Goal: Check status: Check status

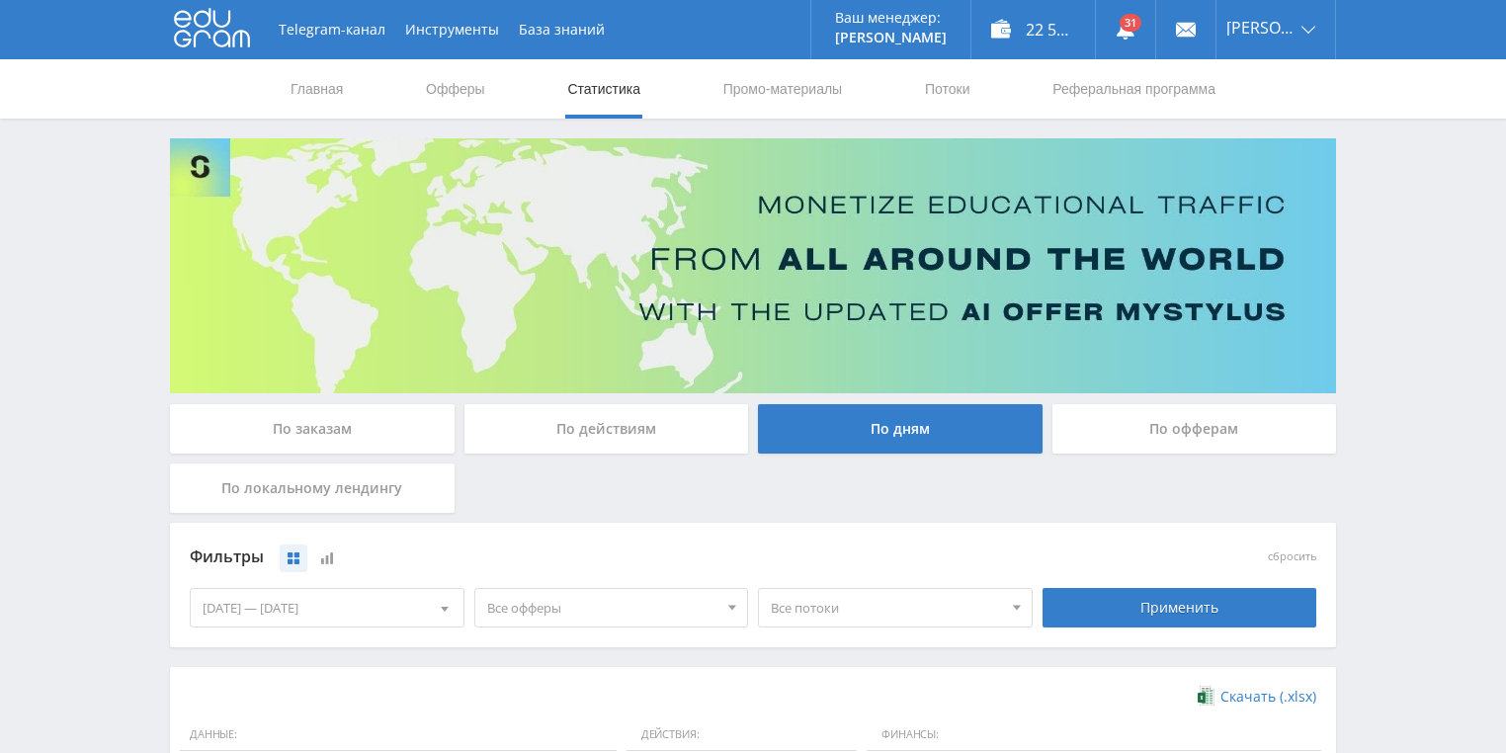
scroll to position [395, 0]
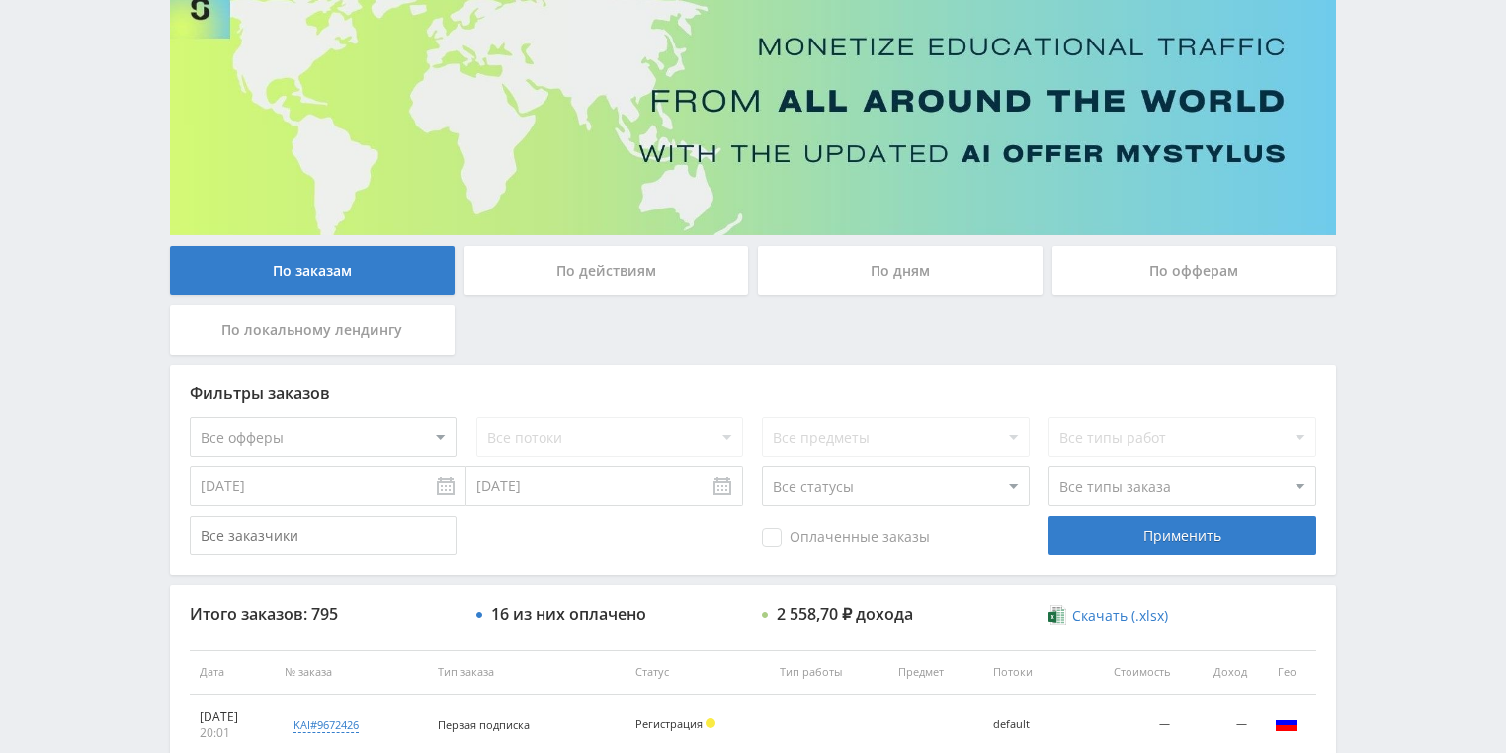
click at [620, 281] on div "По действиям" at bounding box center [606, 270] width 285 height 49
click at [0, 0] on input "По действиям" at bounding box center [0, 0] width 0 height 0
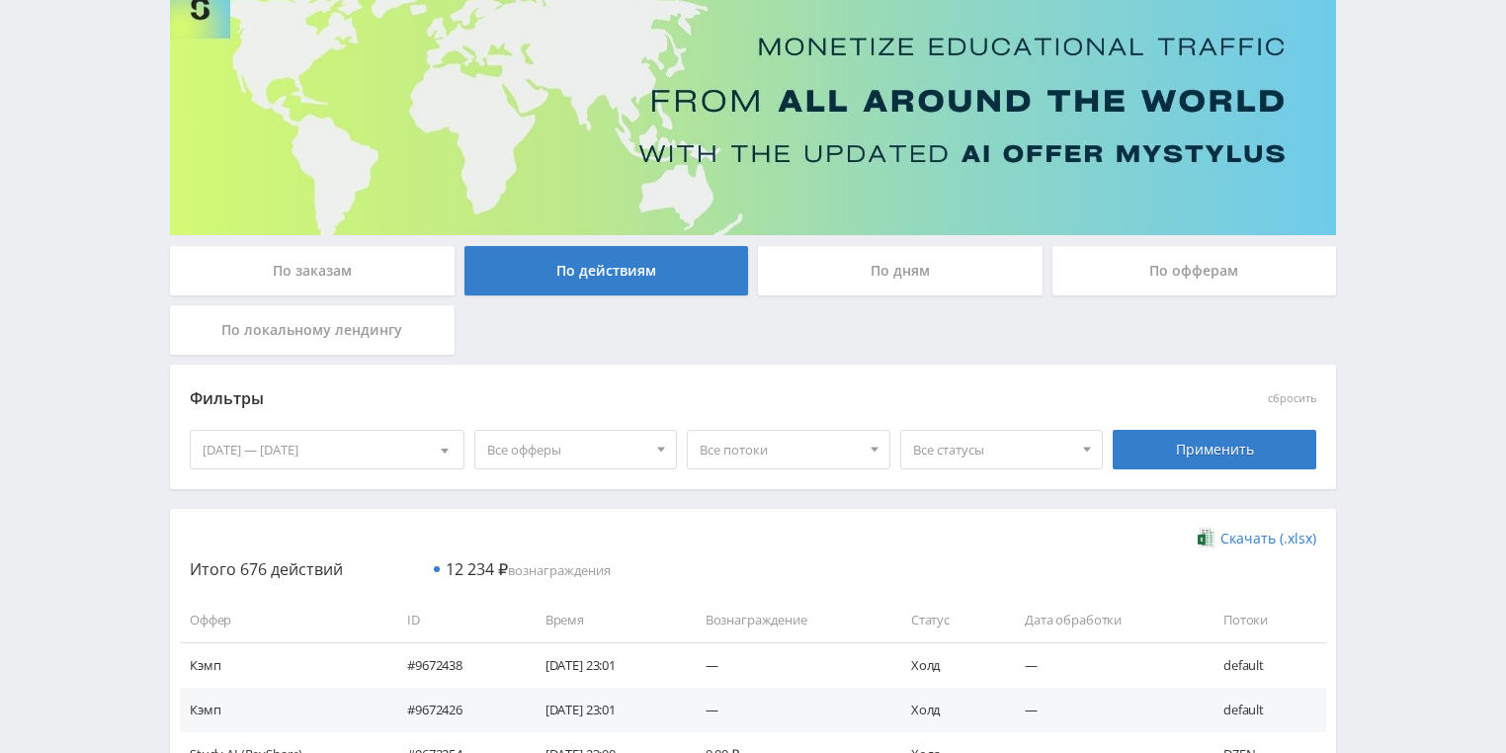
click at [886, 255] on div "По дням" at bounding box center [900, 270] width 285 height 49
click at [0, 0] on input "По дням" at bounding box center [0, 0] width 0 height 0
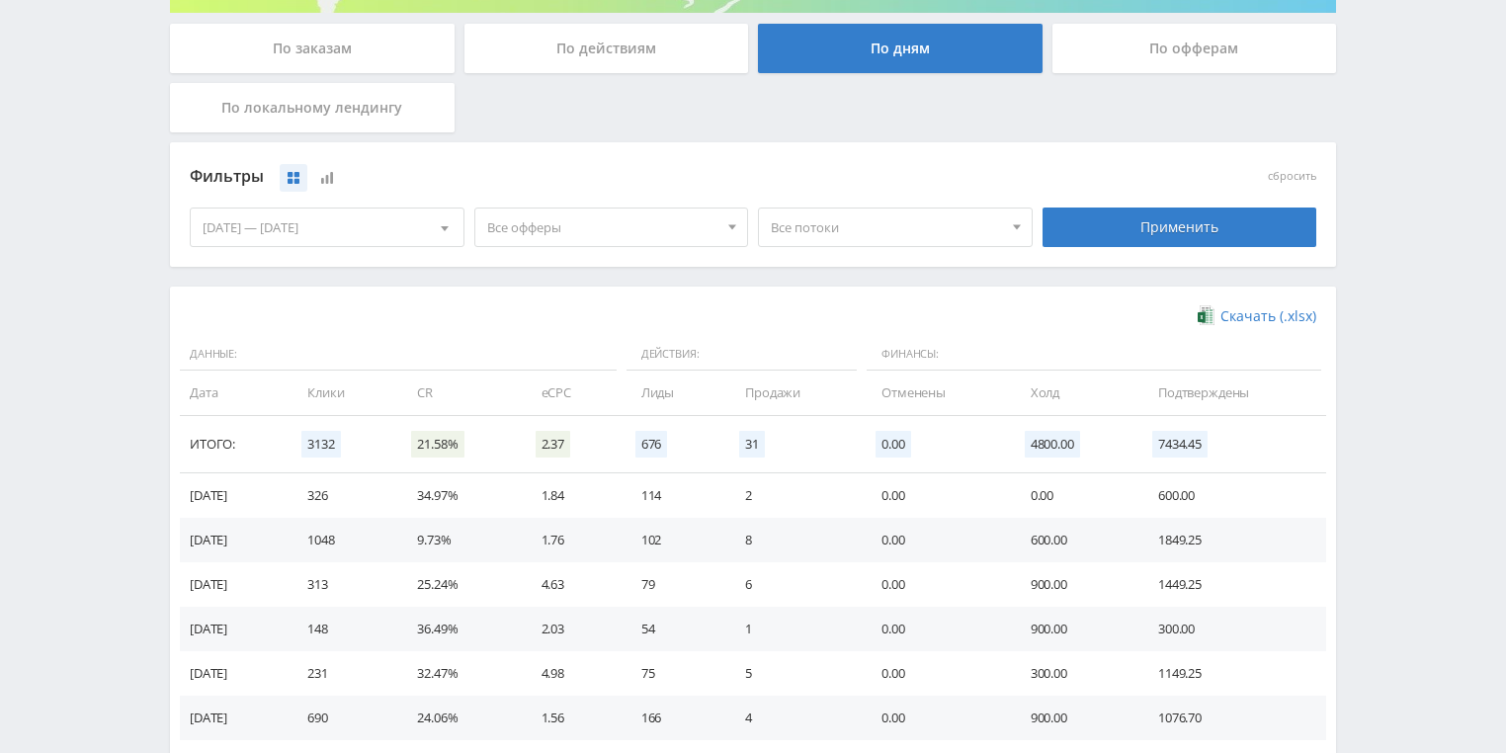
scroll to position [395, 0]
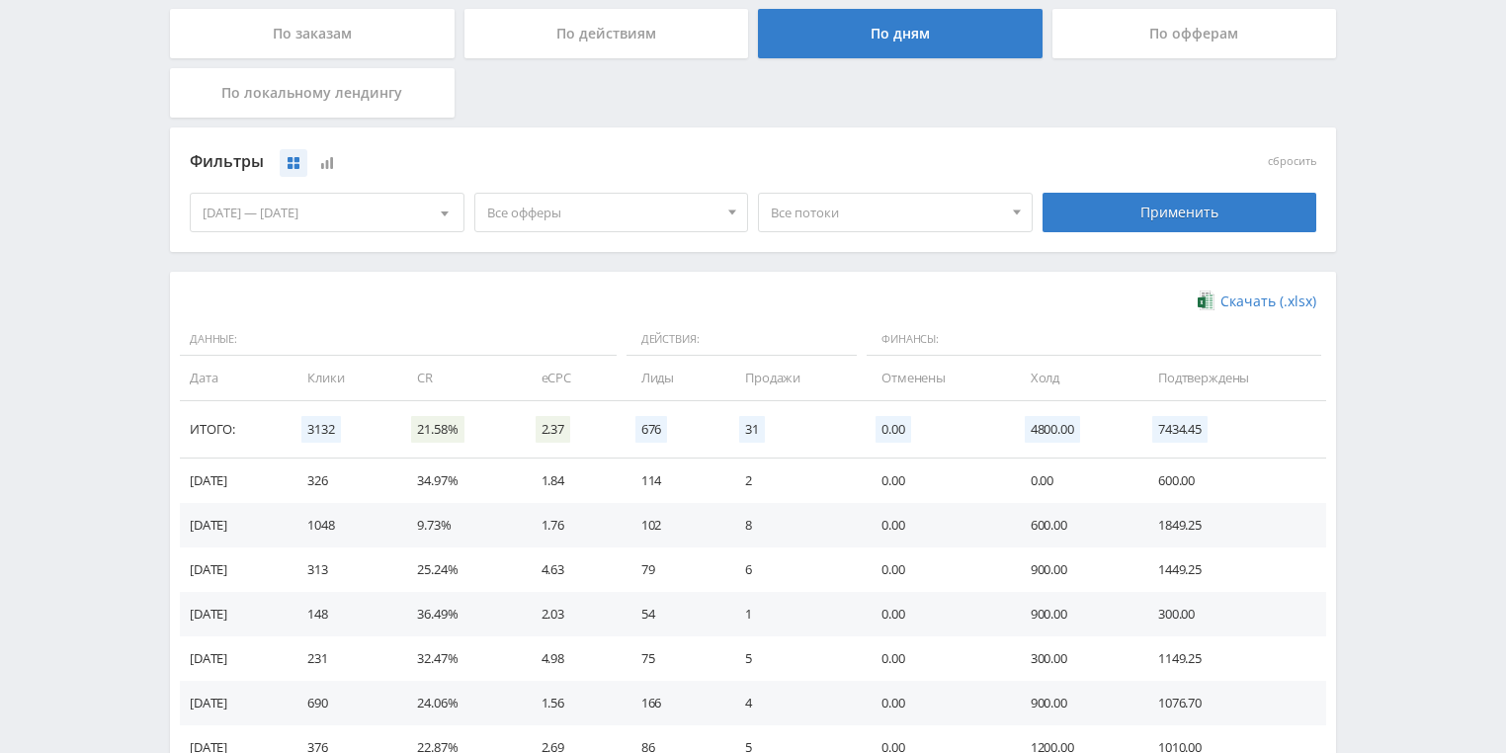
click at [858, 218] on span "Все потоки" at bounding box center [886, 213] width 231 height 38
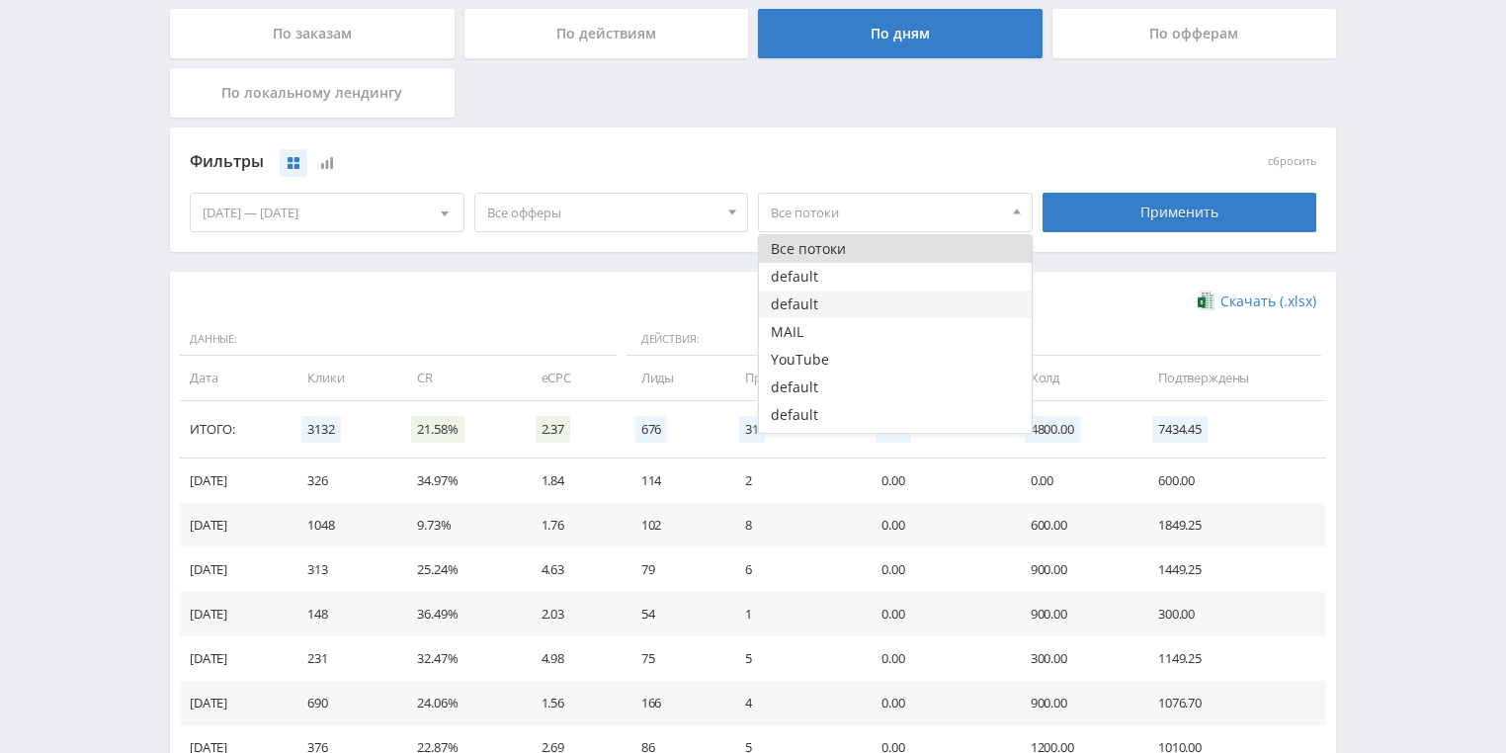
drag, startPoint x: 825, startPoint y: 335, endPoint x: 984, endPoint y: 304, distance: 162.0
click at [826, 336] on button "MAIL" at bounding box center [895, 332] width 273 height 28
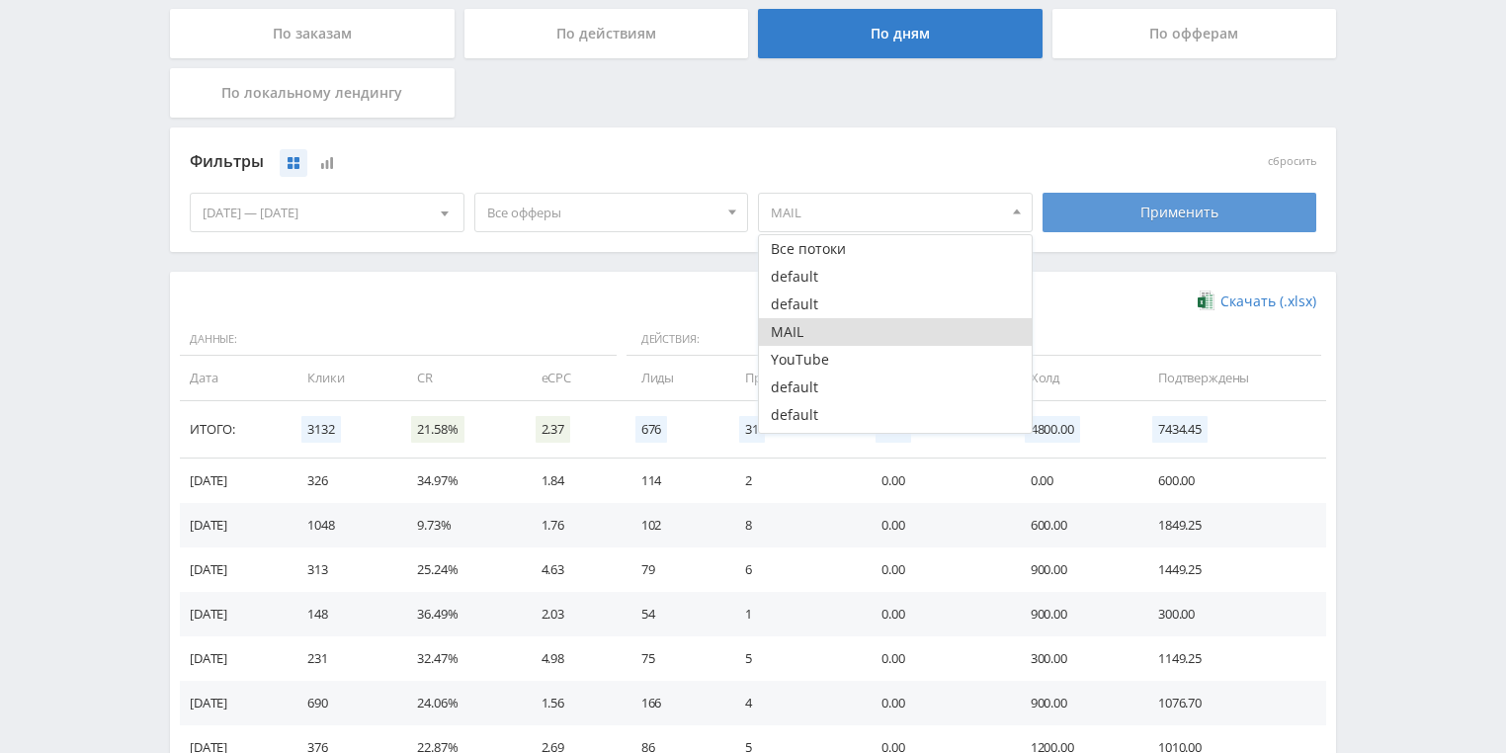
click at [1166, 205] on div "Применить" at bounding box center [1179, 213] width 275 height 40
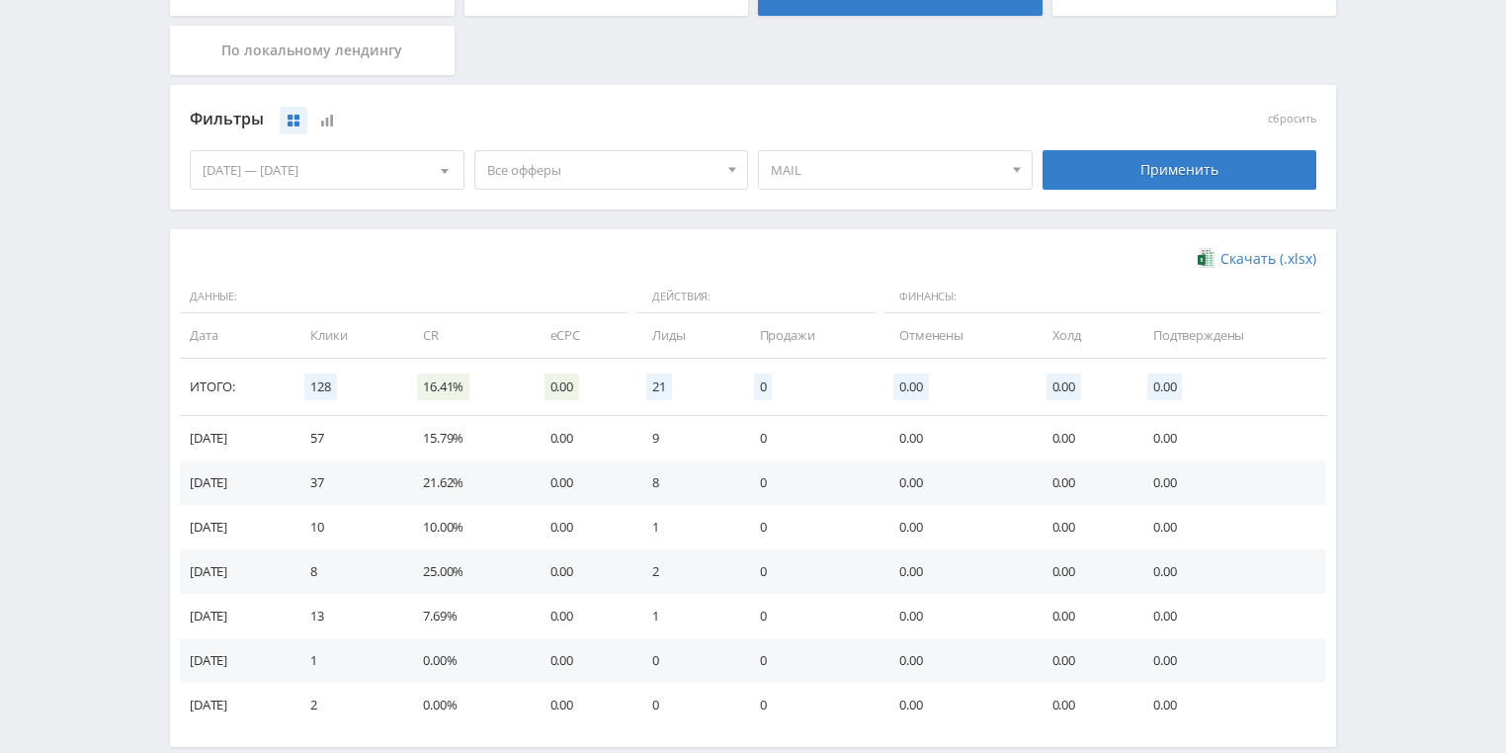
scroll to position [301, 0]
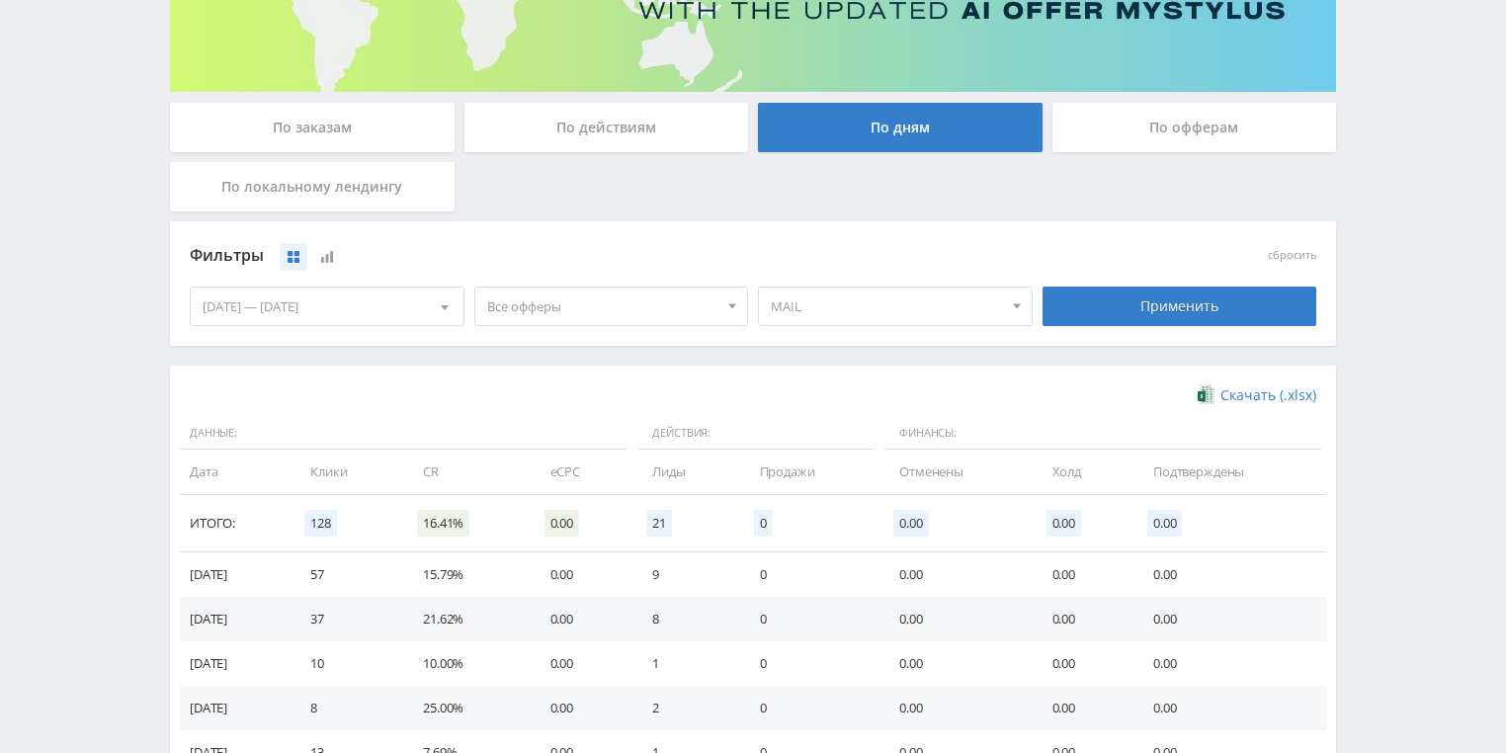
click at [869, 295] on span "MAIL" at bounding box center [886, 306] width 231 height 38
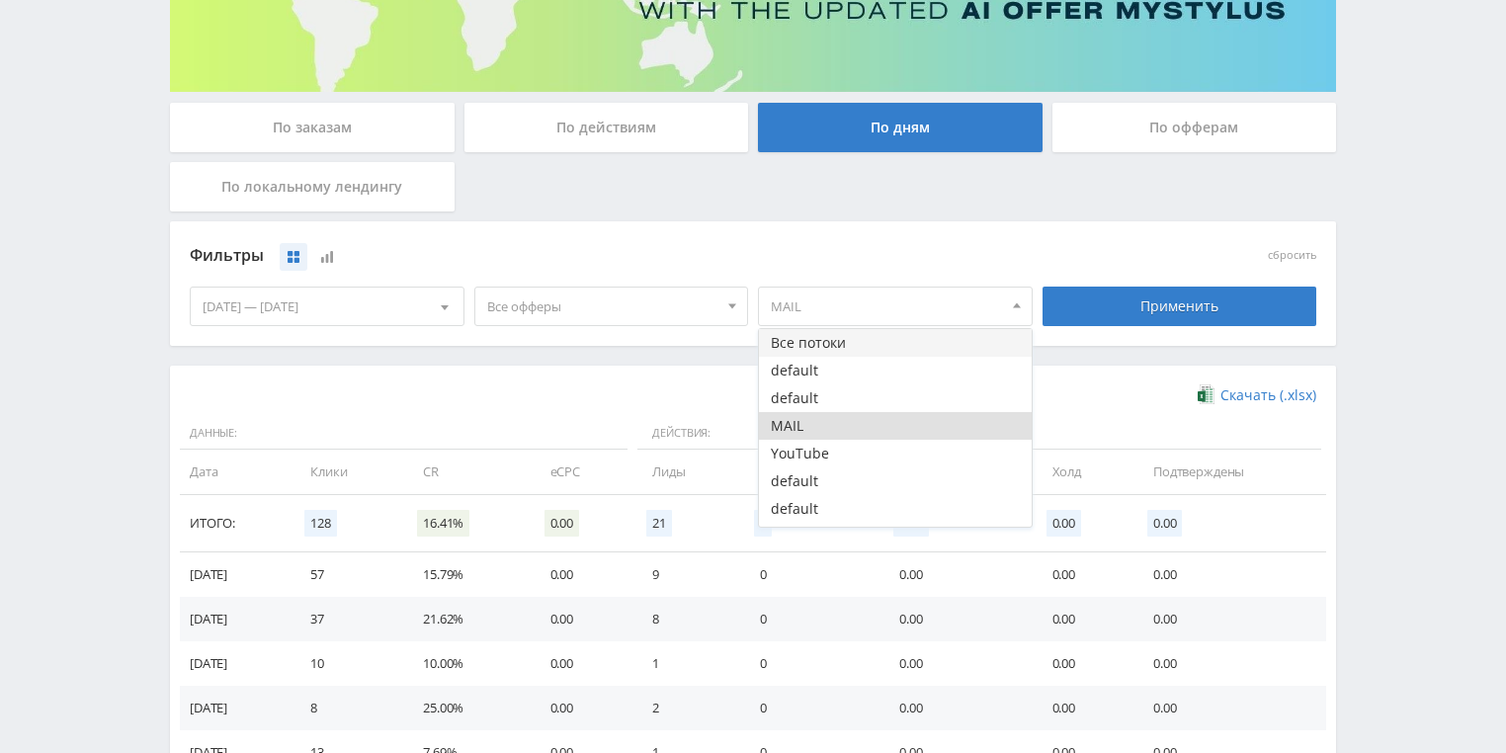
click at [841, 339] on button "Все потоки" at bounding box center [895, 343] width 273 height 28
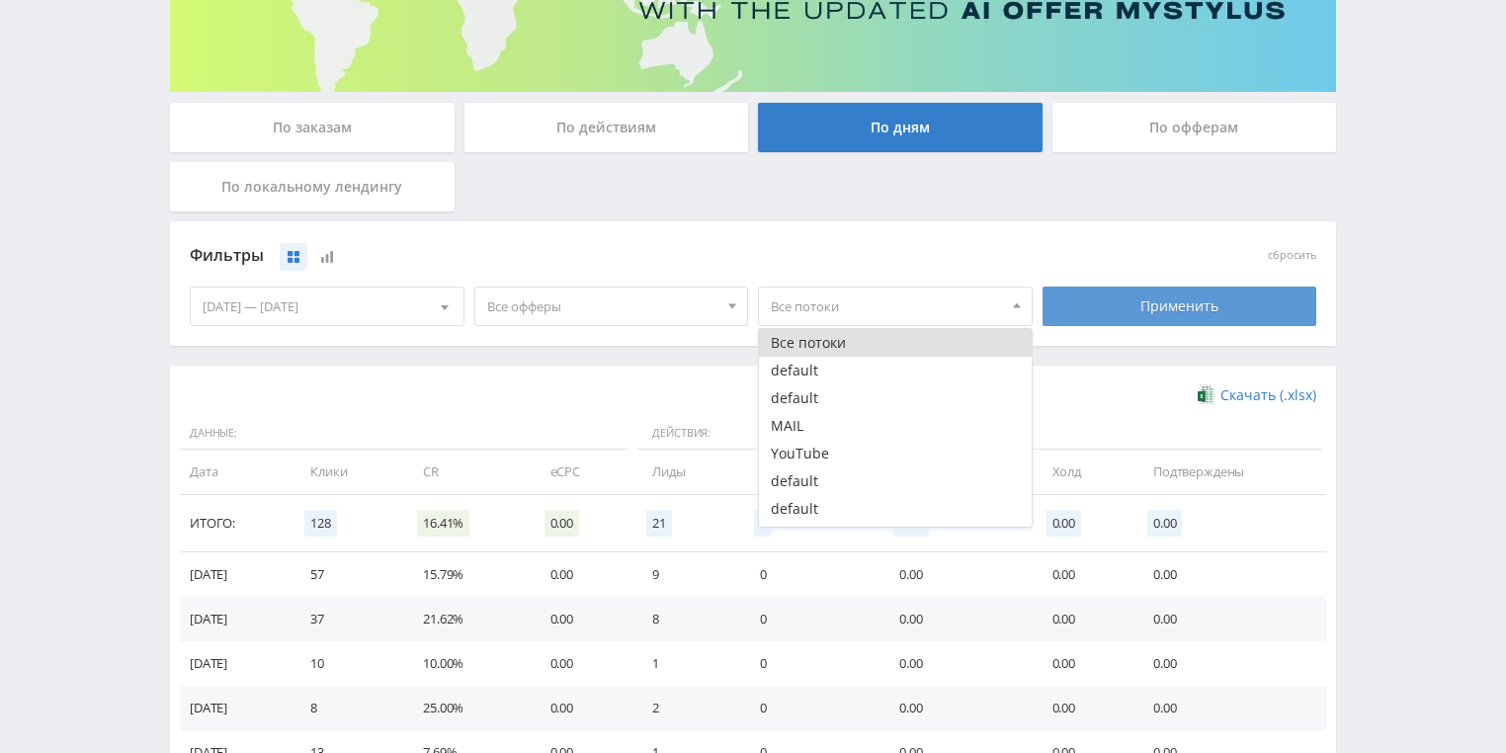
drag, startPoint x: 1170, startPoint y: 305, endPoint x: 781, endPoint y: 303, distance: 388.3
click at [1170, 304] on div "Применить" at bounding box center [1179, 307] width 275 height 40
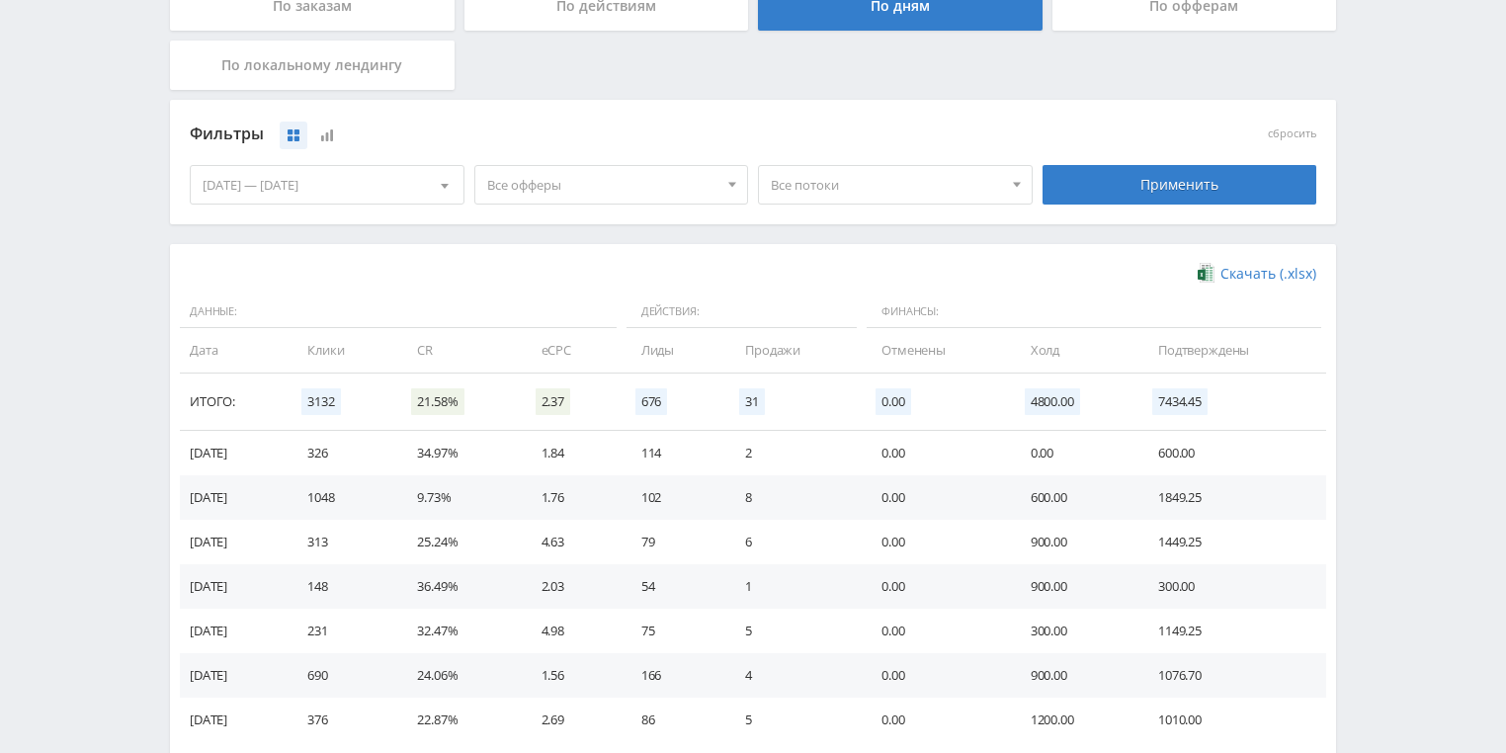
scroll to position [538, 0]
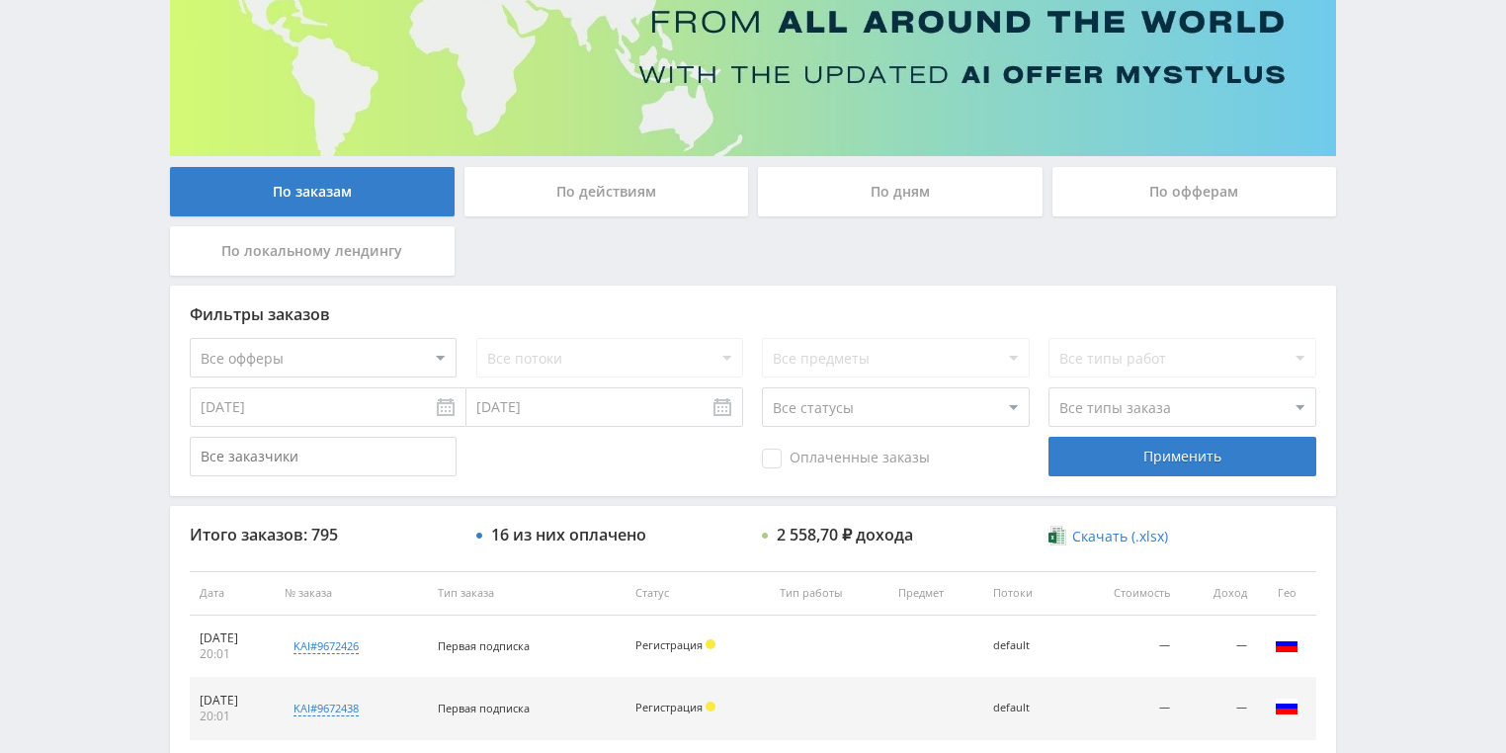
click at [534, 205] on div "По действиям" at bounding box center [606, 191] width 285 height 49
click at [0, 0] on input "По действиям" at bounding box center [0, 0] width 0 height 0
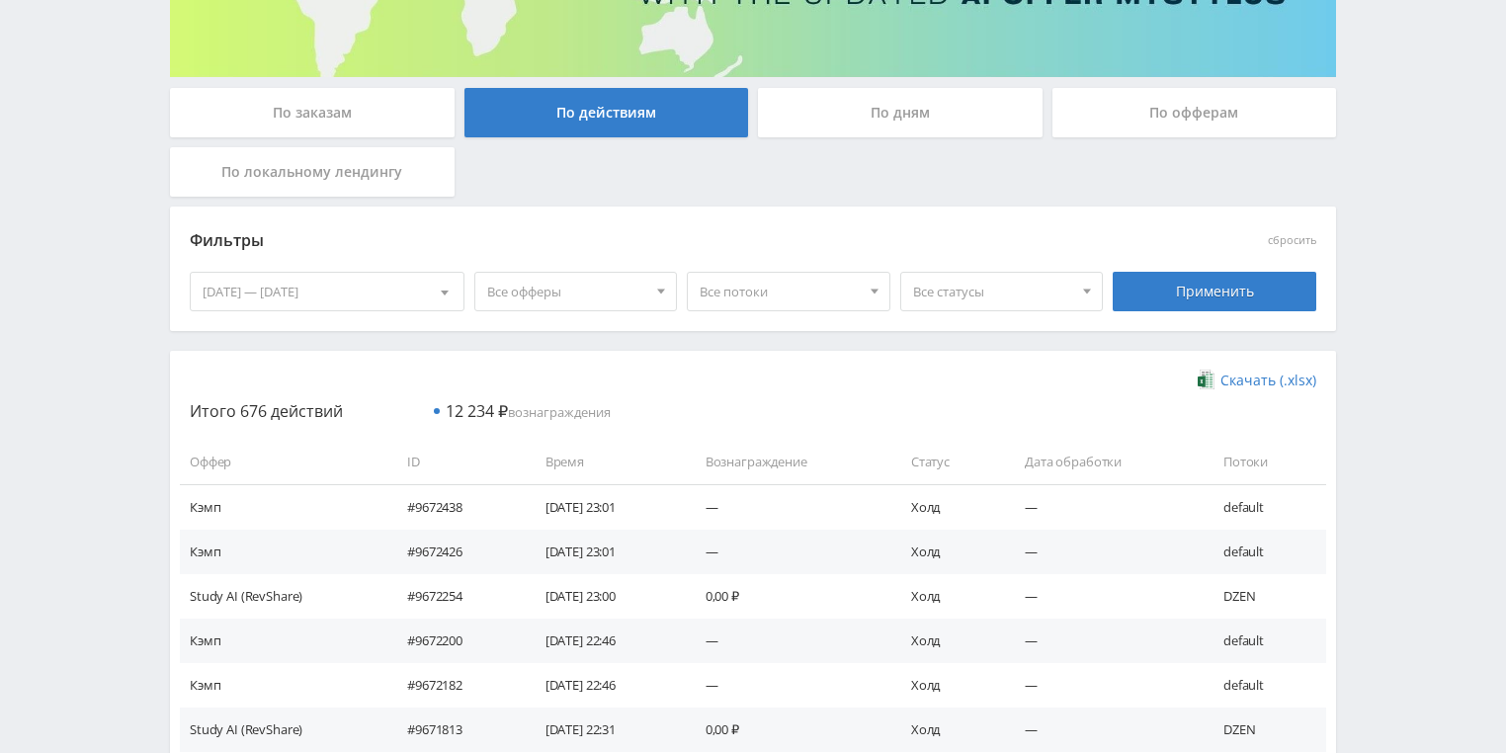
click at [909, 114] on div "По дням" at bounding box center [900, 112] width 285 height 49
click at [0, 0] on input "По дням" at bounding box center [0, 0] width 0 height 0
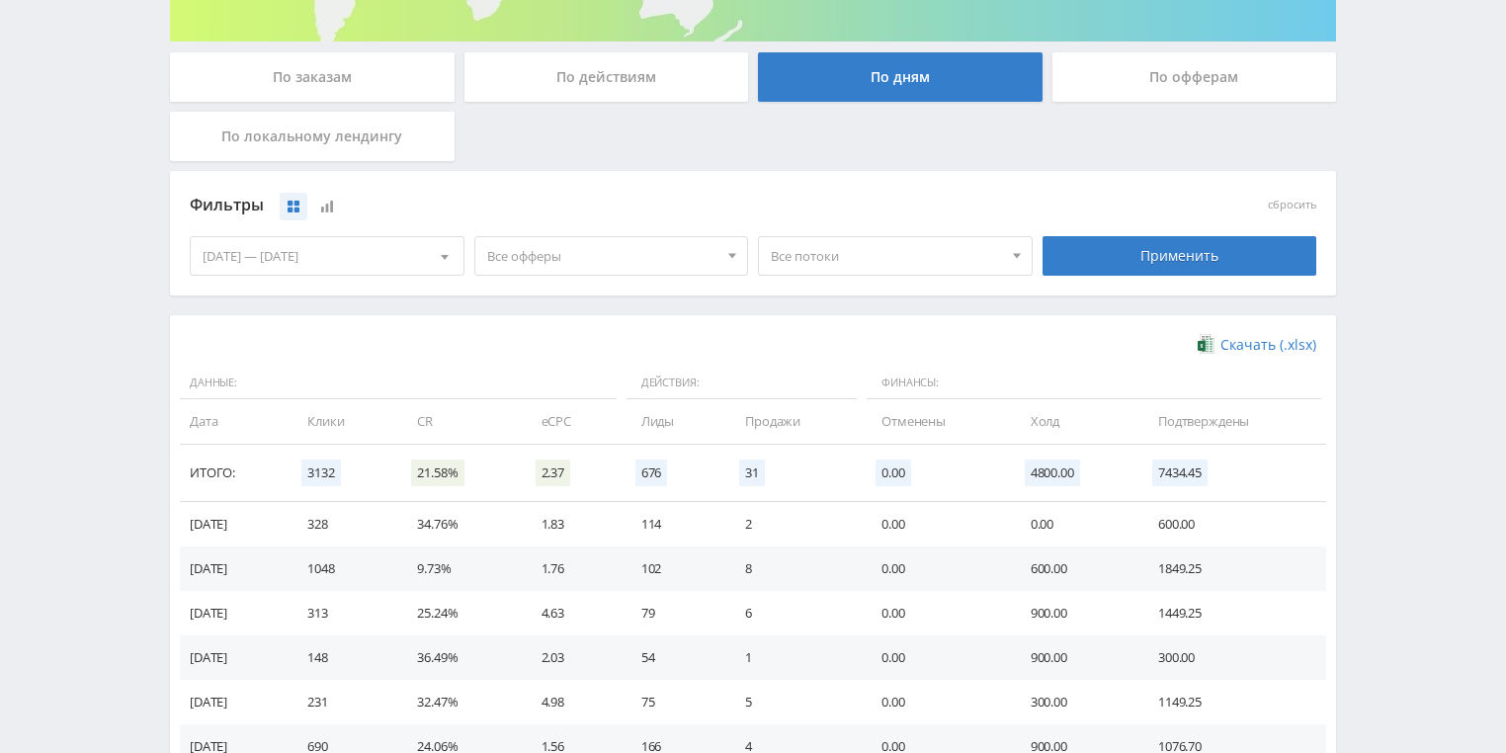
scroll to position [538, 0]
